Goal: Task Accomplishment & Management: Manage account settings

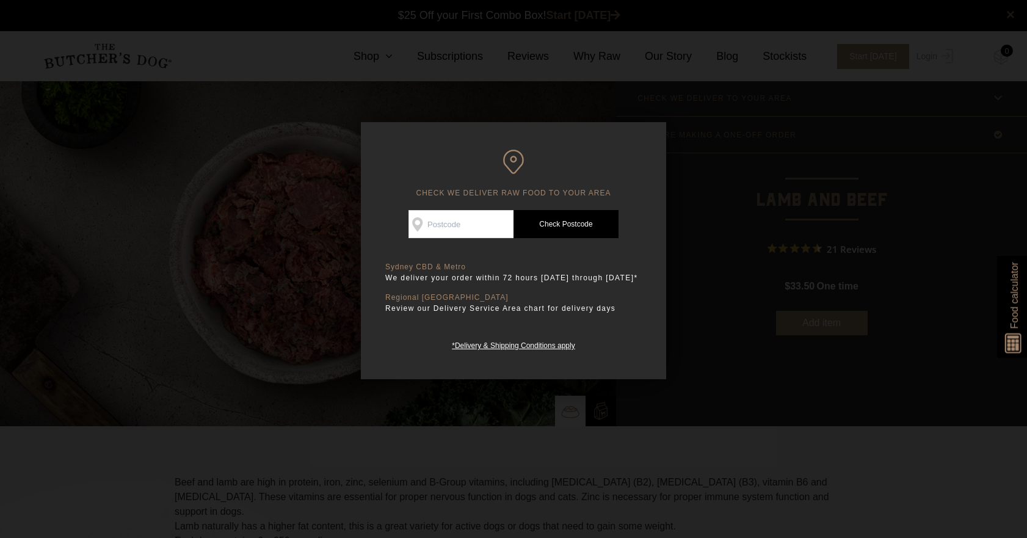
click at [661, 101] on div at bounding box center [513, 269] width 1027 height 538
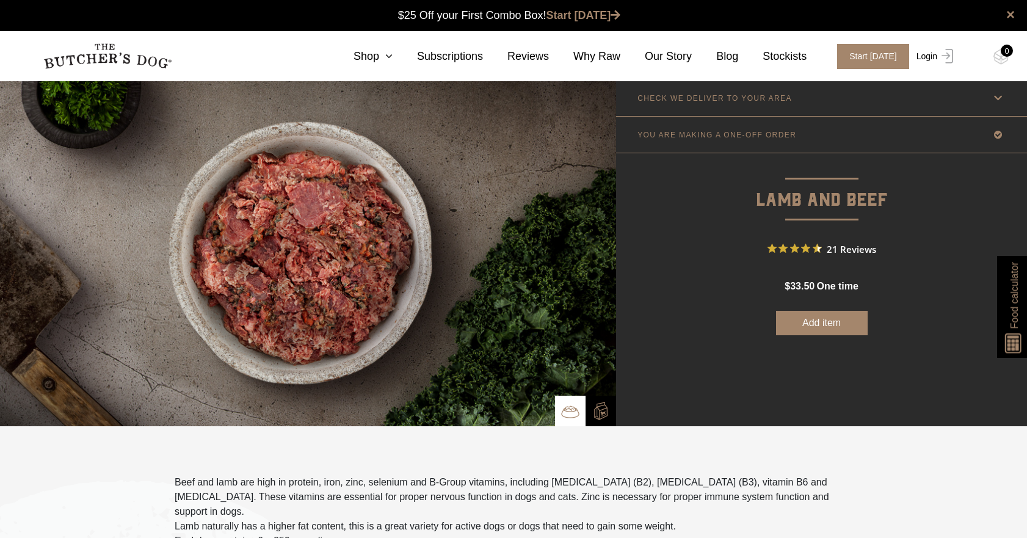
click at [926, 51] on link "Login" at bounding box center [933, 56] width 40 height 25
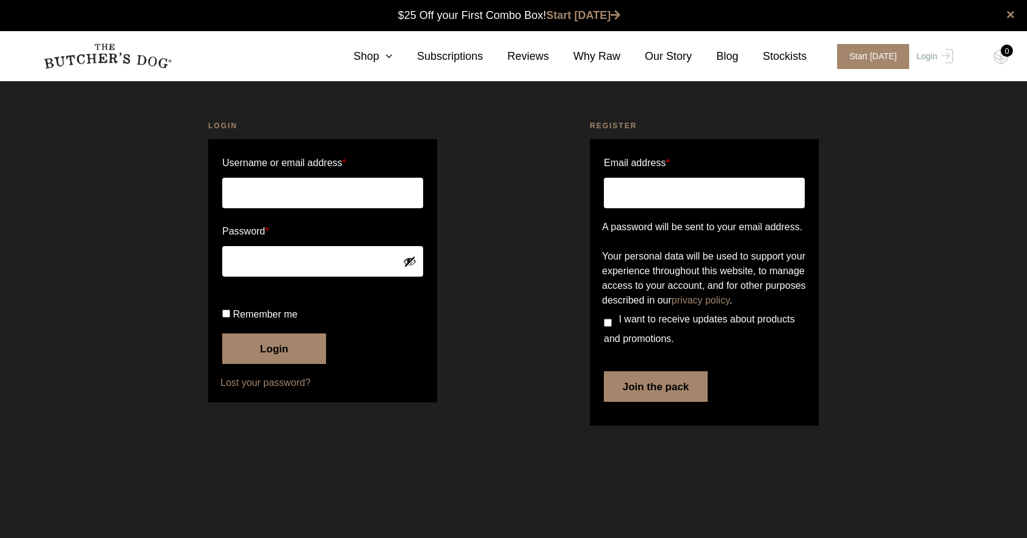
type input "robynne@decourtenay.com.au"
click at [269, 364] on button "Login" at bounding box center [274, 348] width 104 height 31
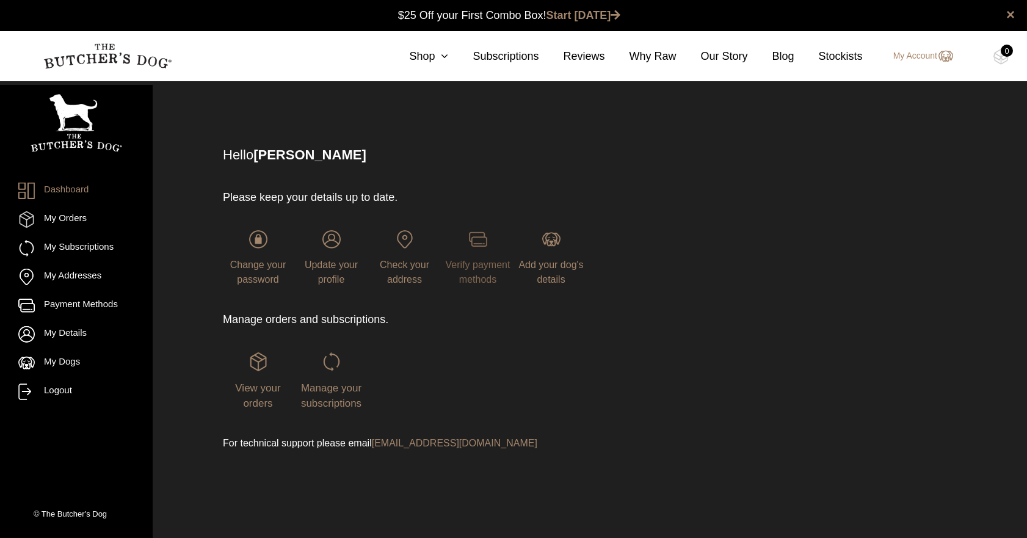
click at [477, 240] on img at bounding box center [478, 239] width 18 height 18
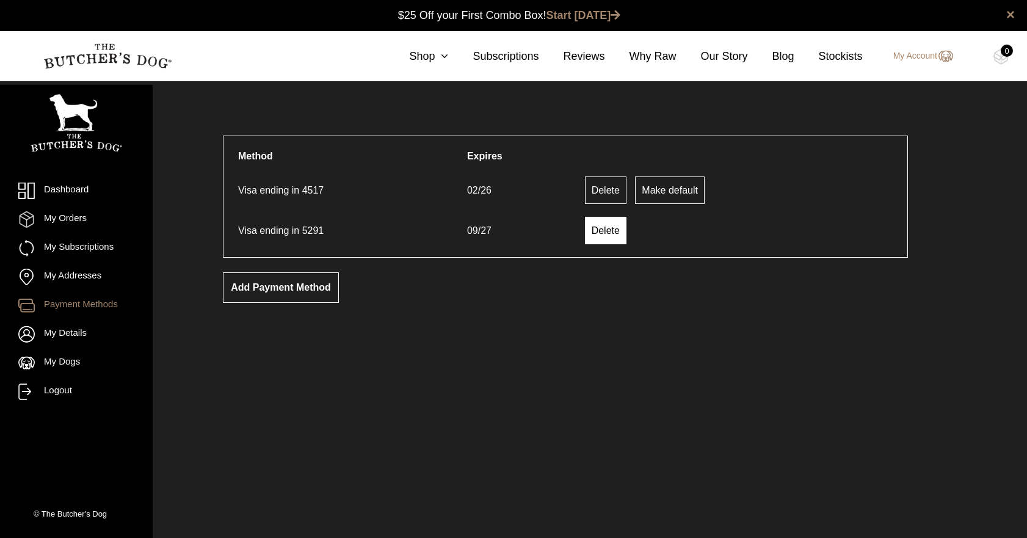
click at [607, 229] on link "Delete" at bounding box center [606, 230] width 42 height 27
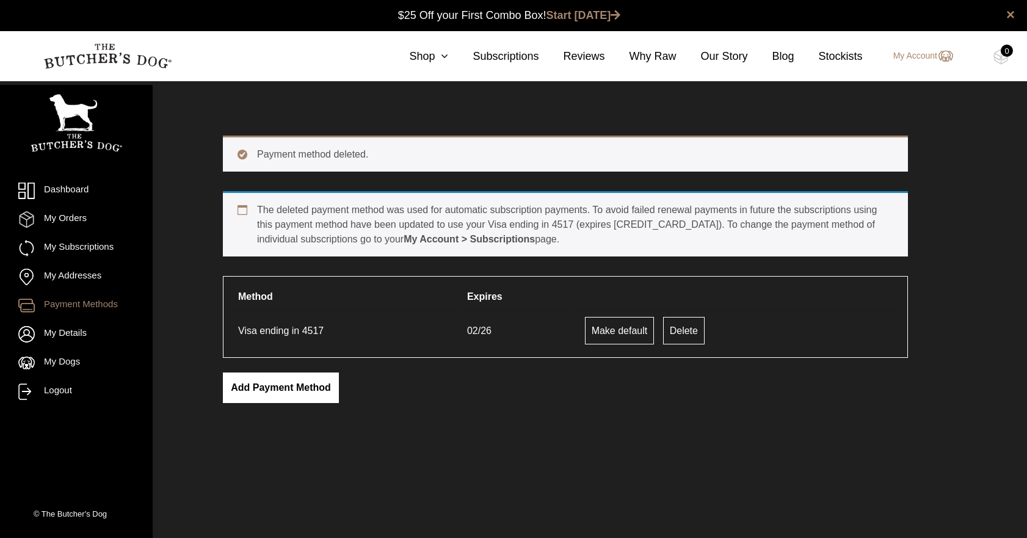
click at [269, 385] on link "Add payment method" at bounding box center [281, 387] width 116 height 31
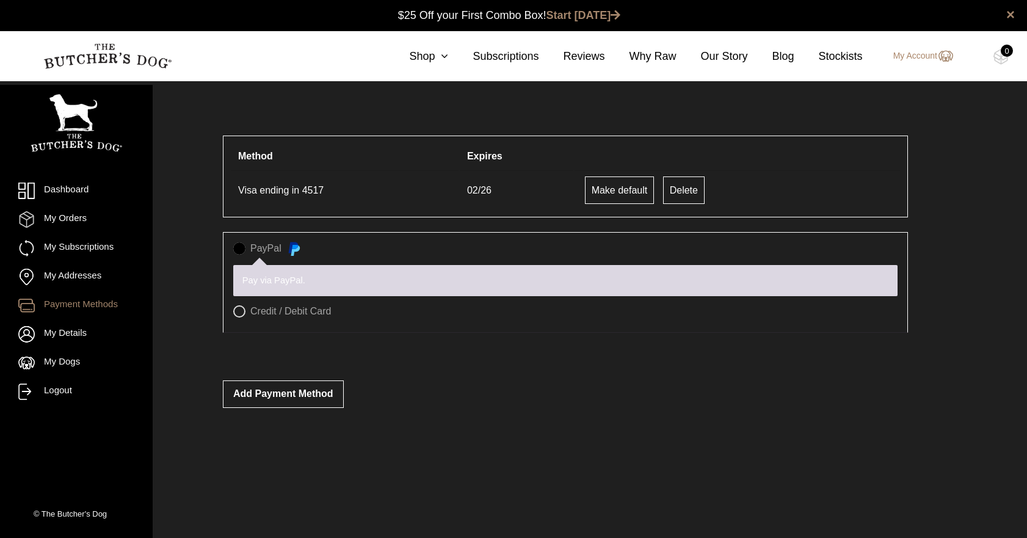
click at [251, 275] on p "Pay via PayPal." at bounding box center [565, 280] width 646 height 13
click at [239, 309] on label "Credit / Debit Card" at bounding box center [565, 311] width 664 height 12
radio input "true"
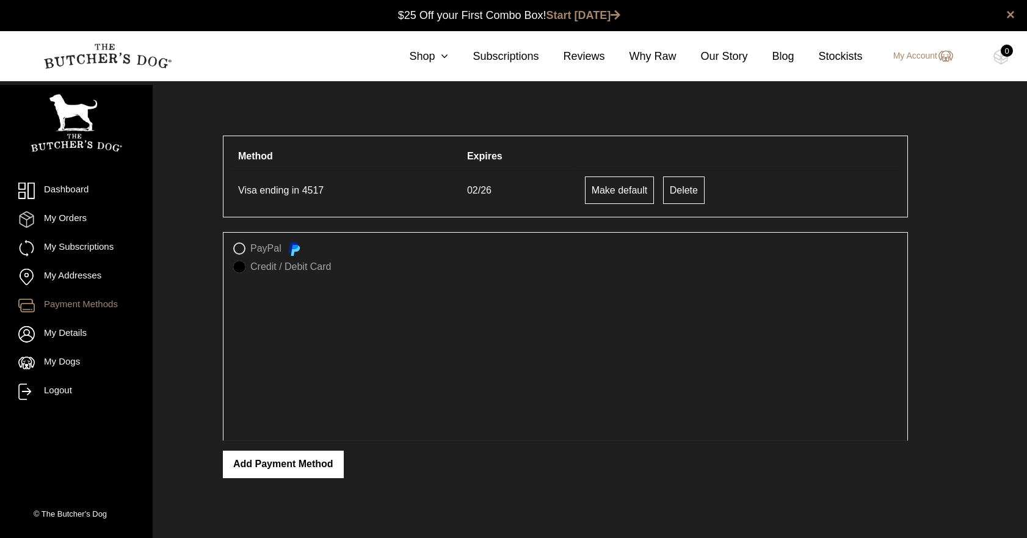
click at [286, 462] on button "Add payment method" at bounding box center [283, 464] width 121 height 27
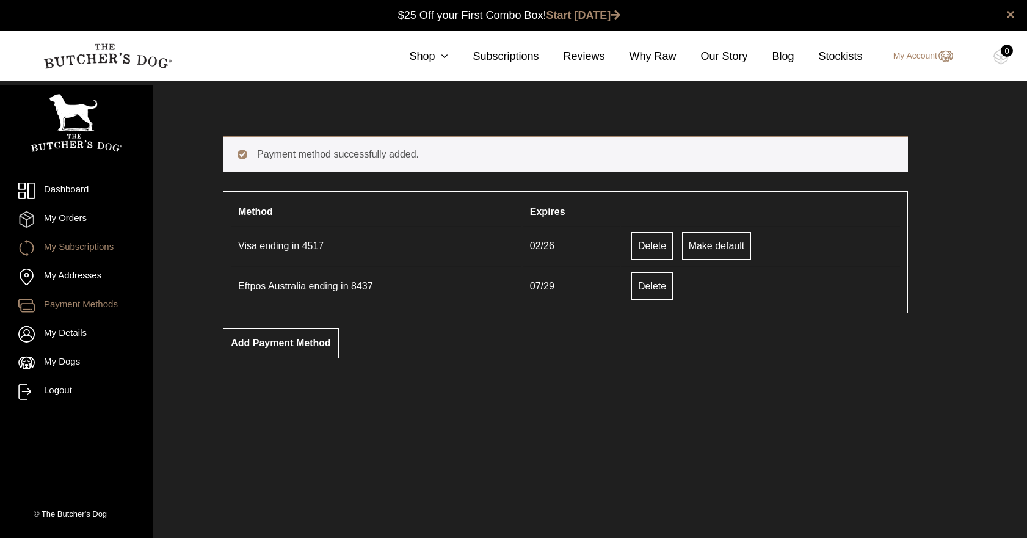
click at [78, 246] on link "My Subscriptions" at bounding box center [76, 248] width 116 height 16
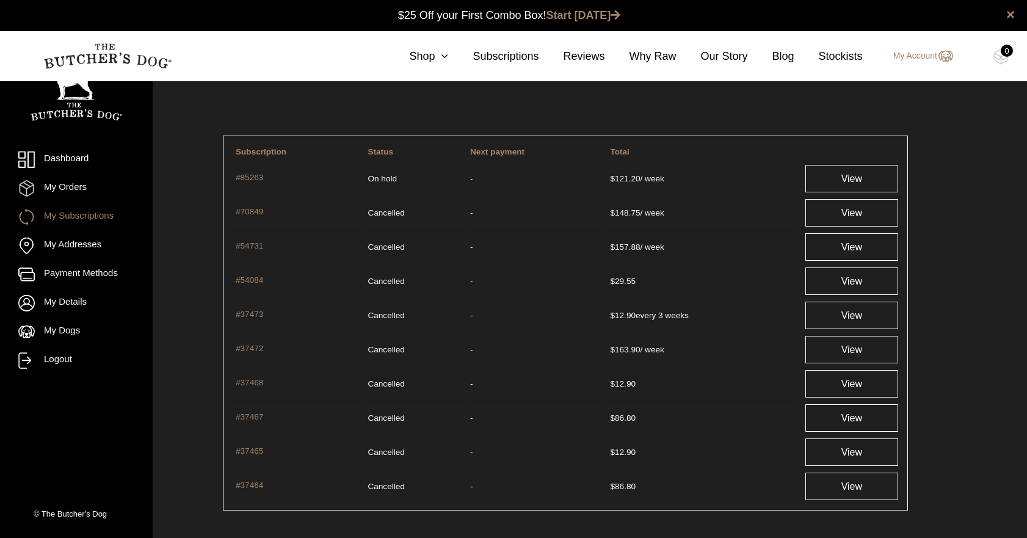
scroll to position [1, 0]
click at [860, 176] on link "View" at bounding box center [851, 177] width 93 height 27
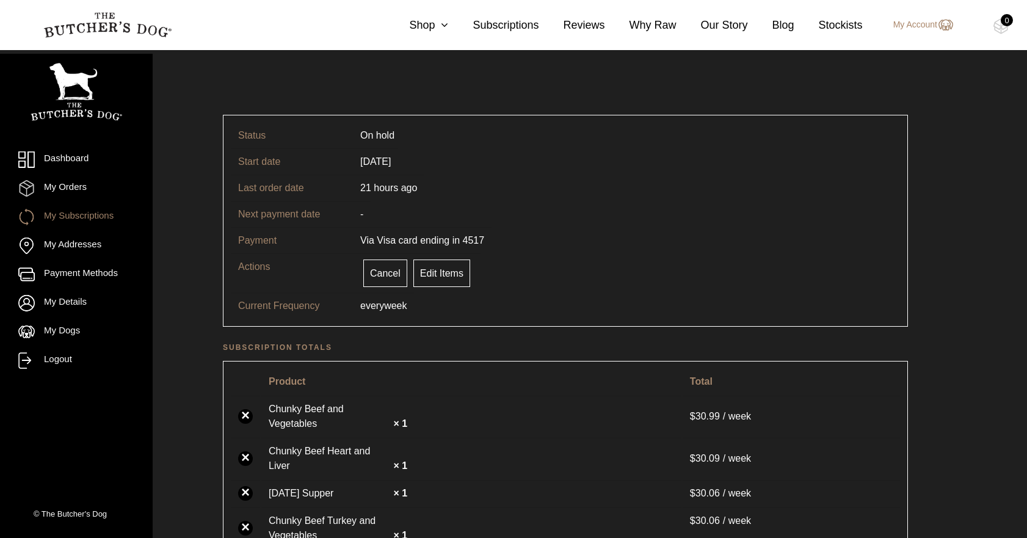
scroll to position [6, 0]
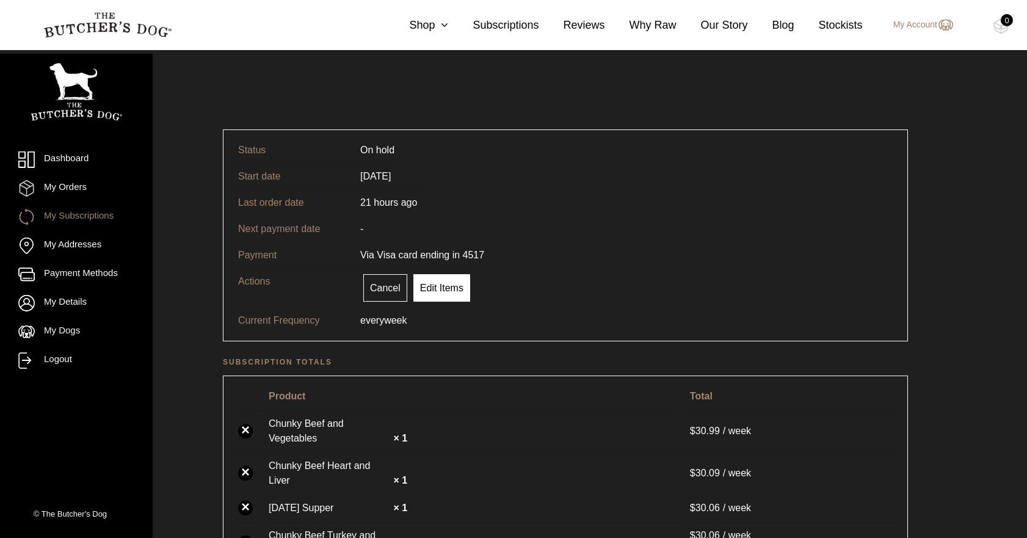
click at [441, 287] on link "Edit Items" at bounding box center [441, 287] width 57 height 27
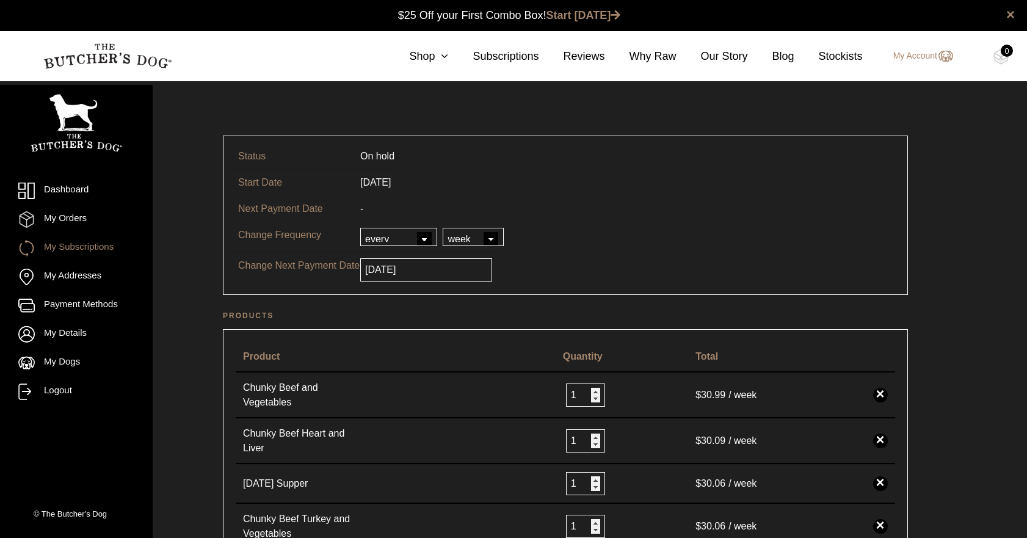
click at [82, 243] on link "My Subscriptions" at bounding box center [76, 248] width 116 height 16
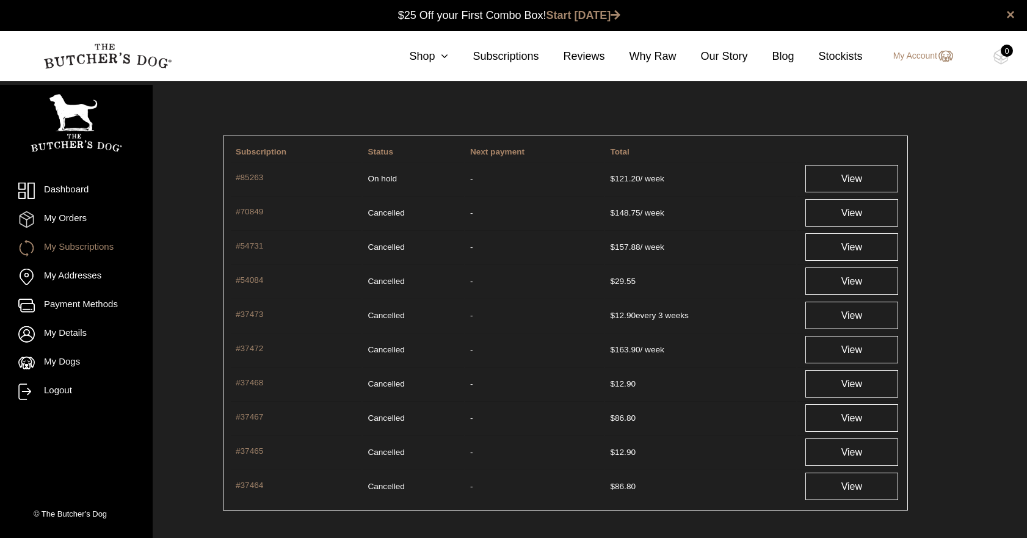
scroll to position [1, 0]
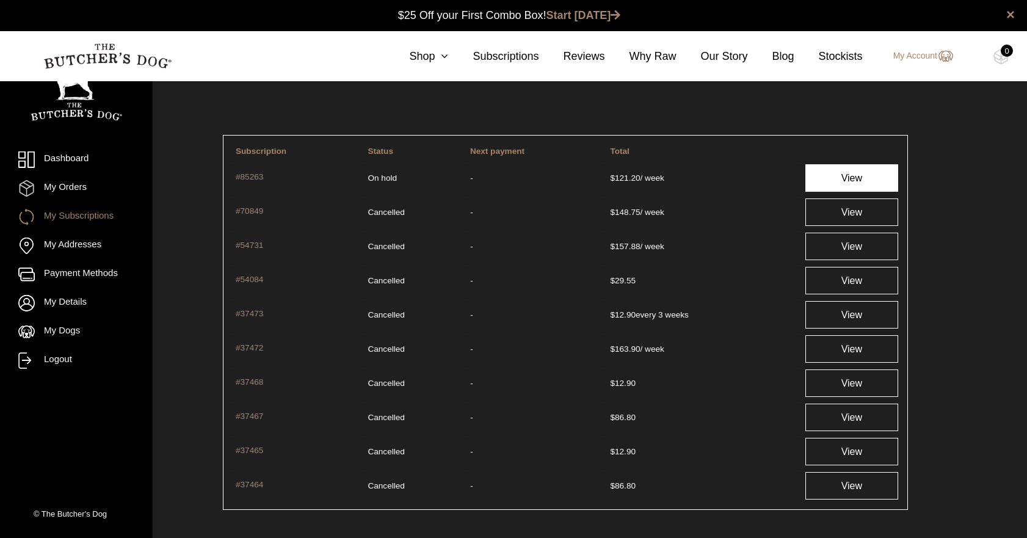
click at [853, 176] on link "View" at bounding box center [851, 177] width 93 height 27
